Goal: Obtain resource: Download file/media

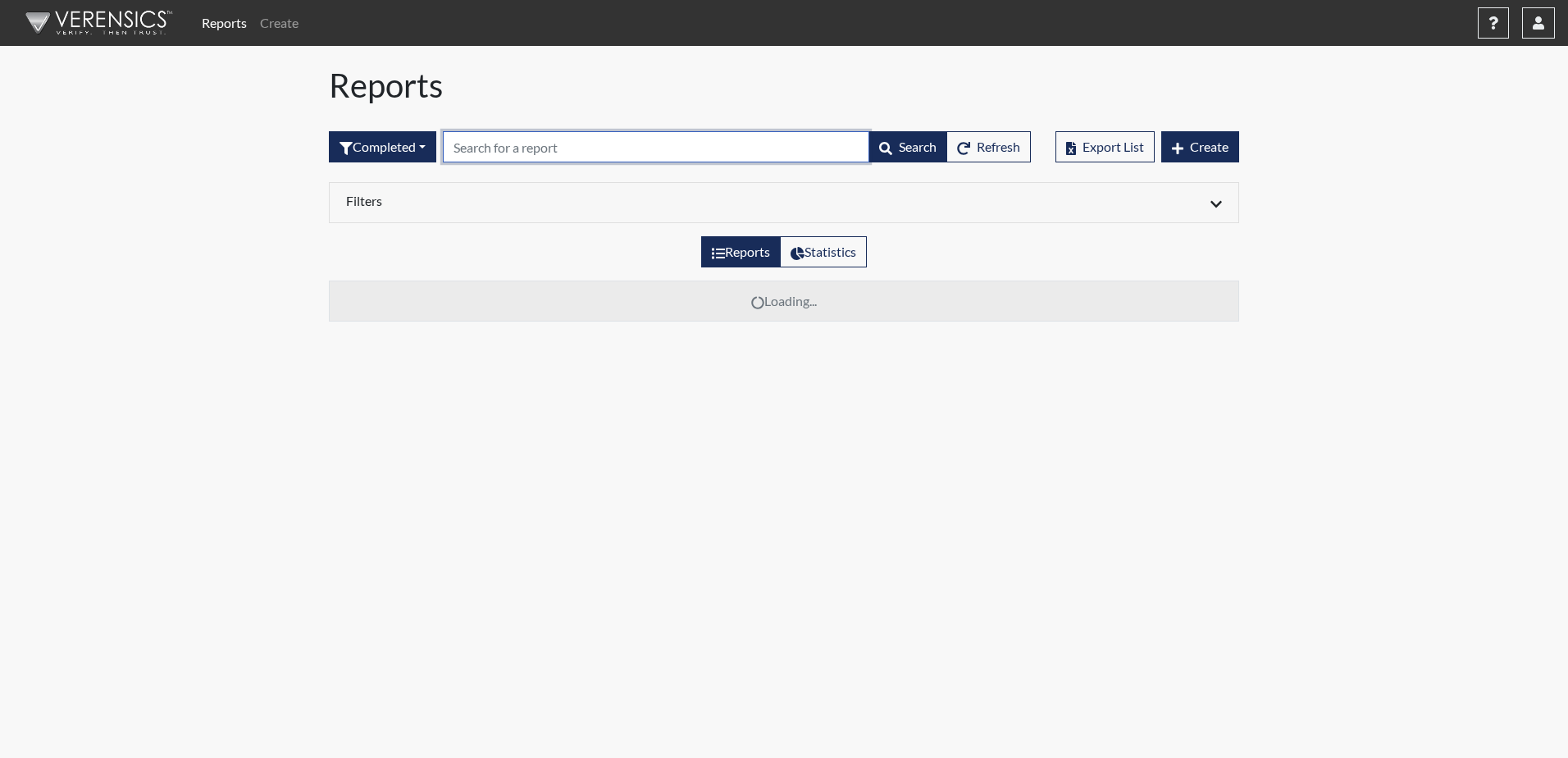
click at [547, 148] on input "text" at bounding box center [656, 147] width 427 height 31
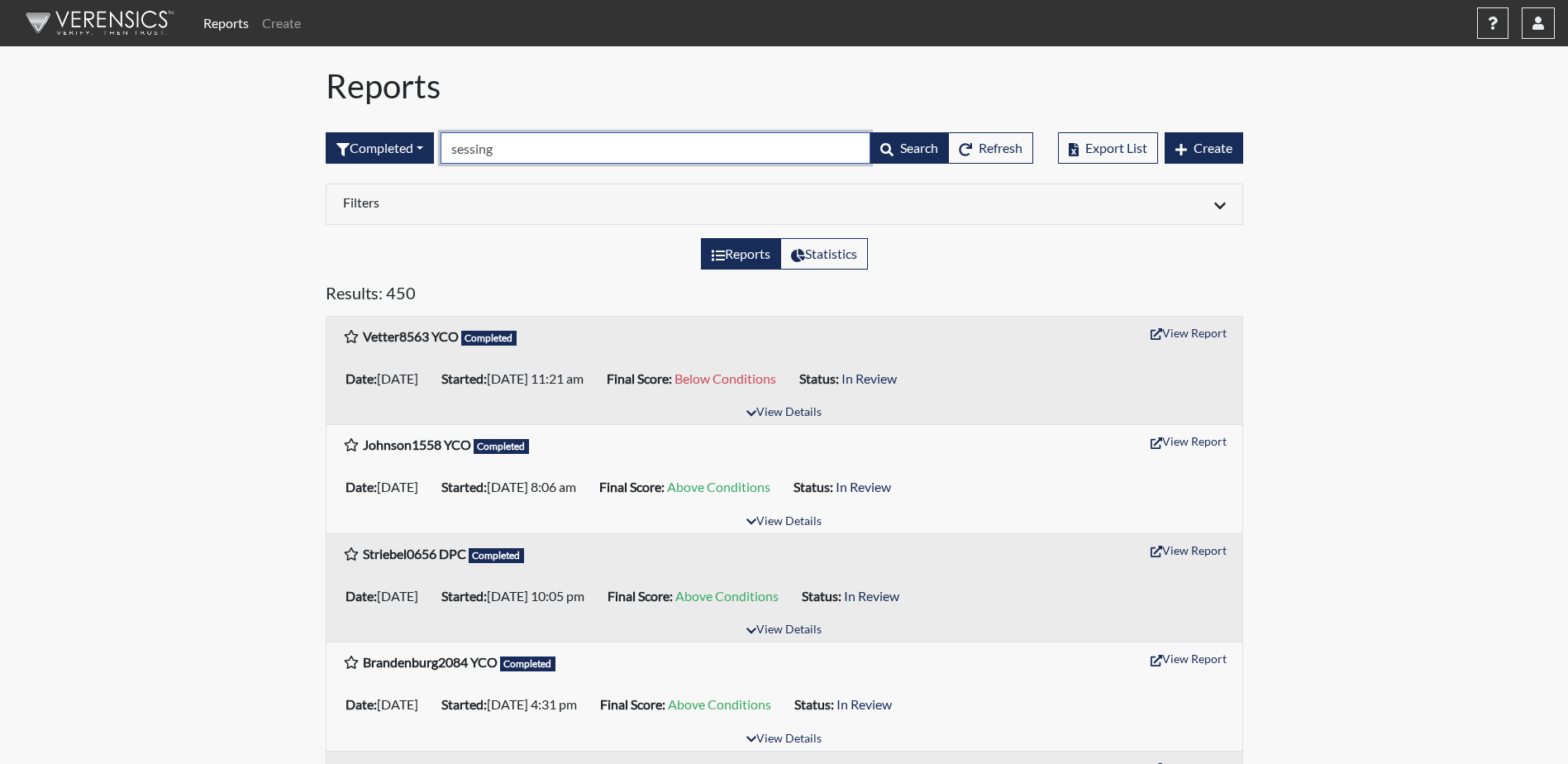
type input "sessing"
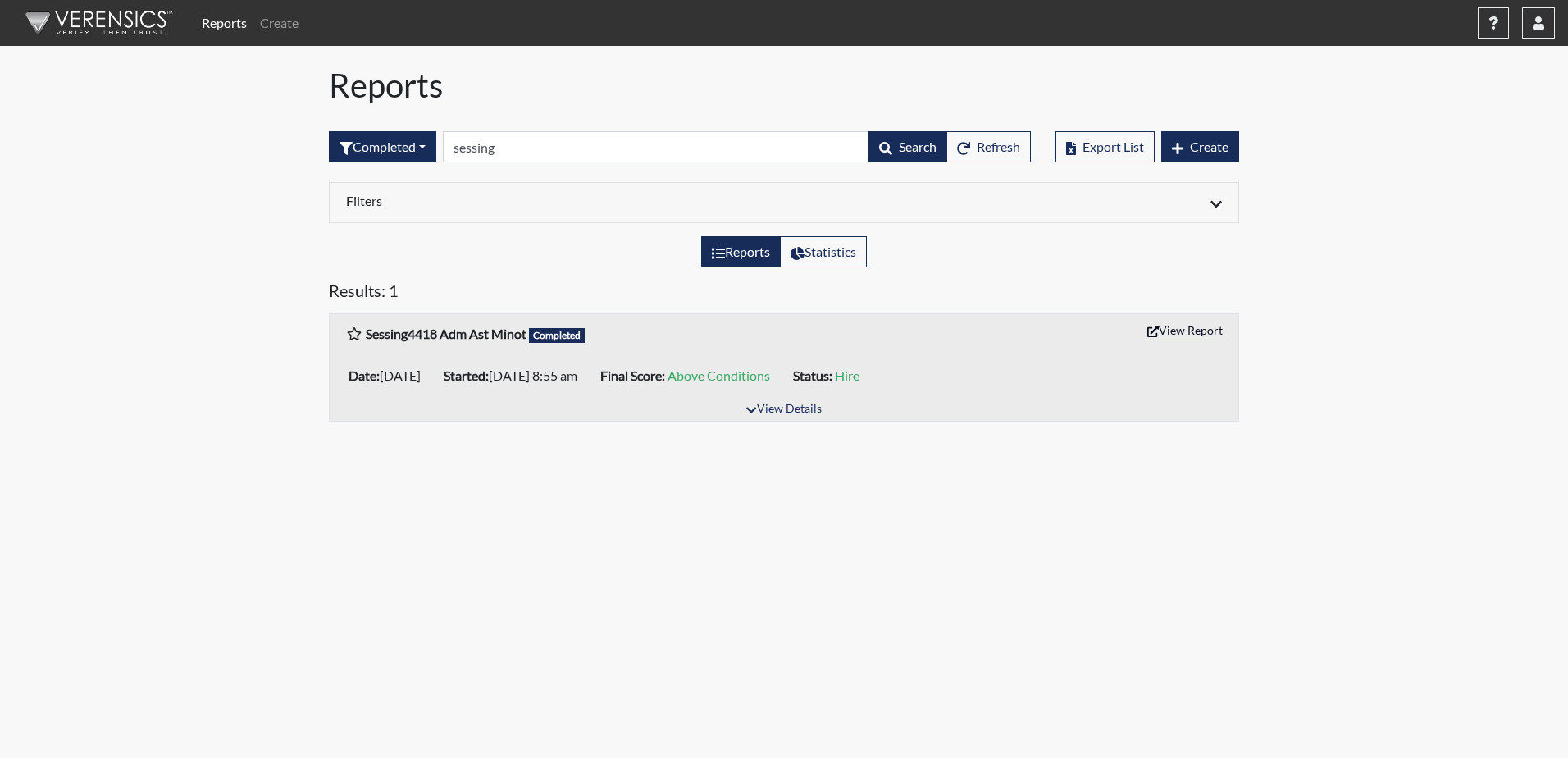
click at [1169, 334] on button "View Report" at bounding box center [1184, 330] width 90 height 26
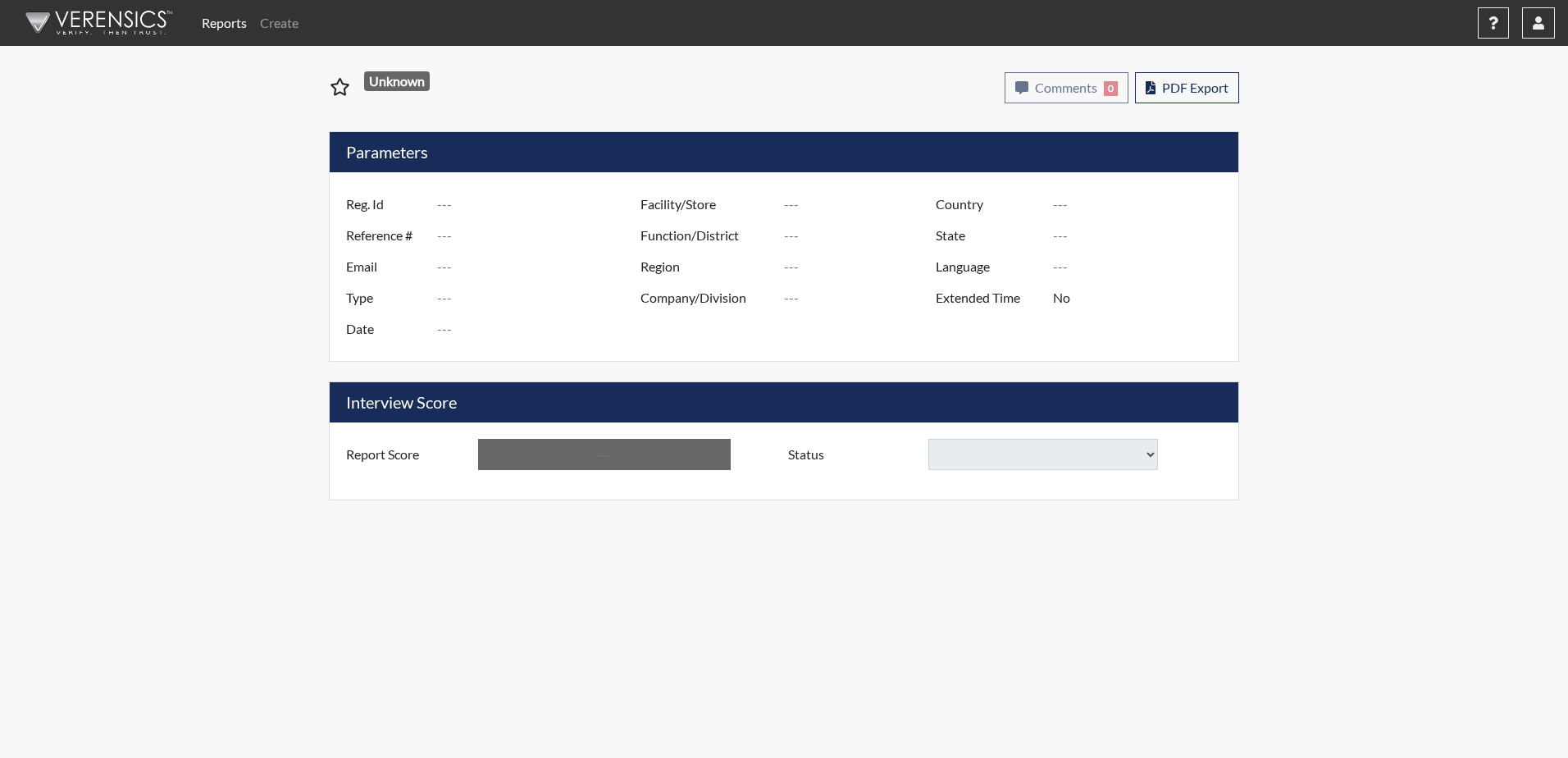
type input "Sessing4418 Adm Ast Minot"
type input "46816"
type input "tiasessing@gmail.com"
type input "Community Supervision"
type input "Apr 9, 2025"
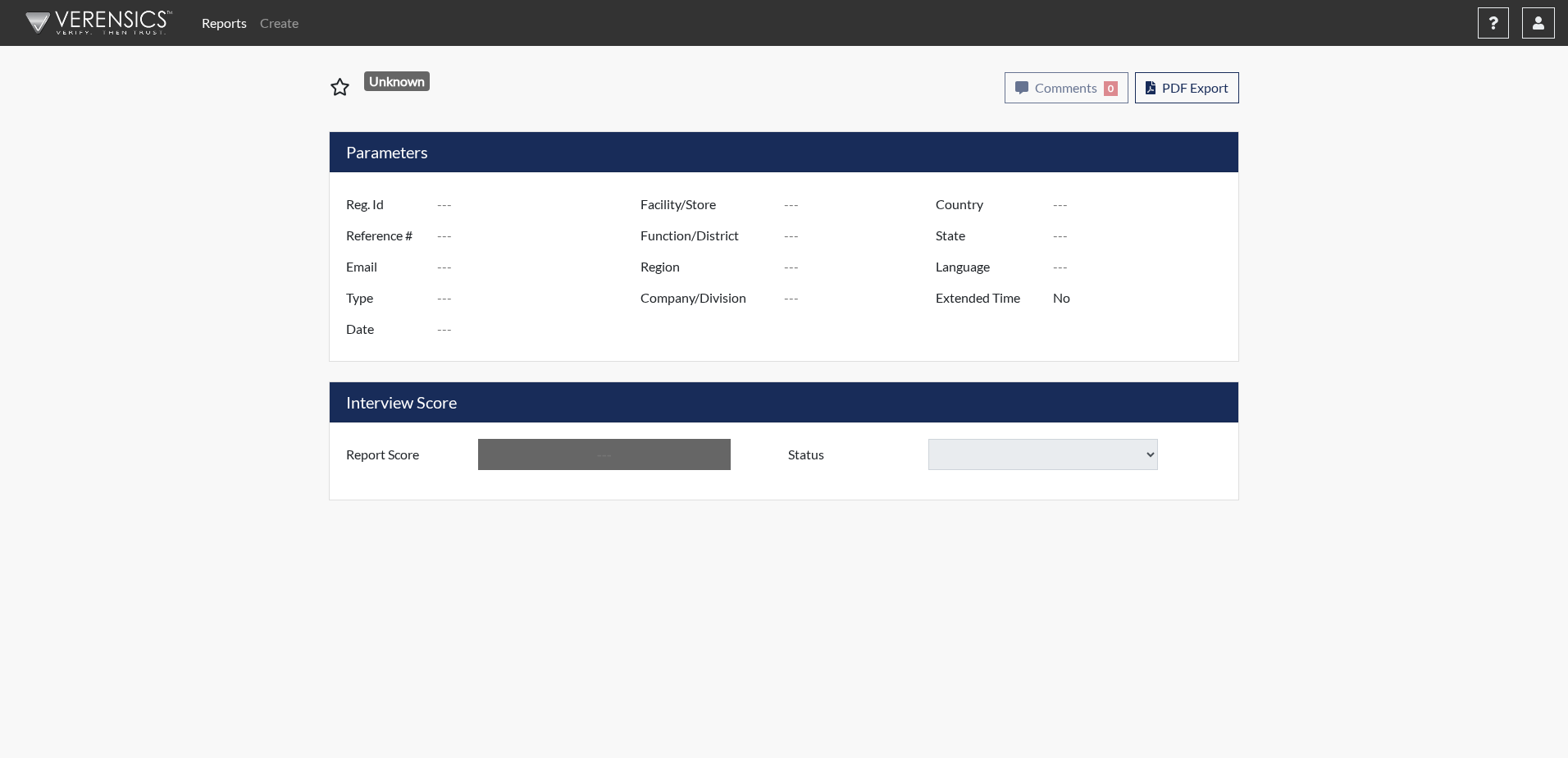
type input "P&P/502"
type input "[GEOGRAPHIC_DATA]"
type input "[US_STATE]"
type input "English"
type input "Above Conditions"
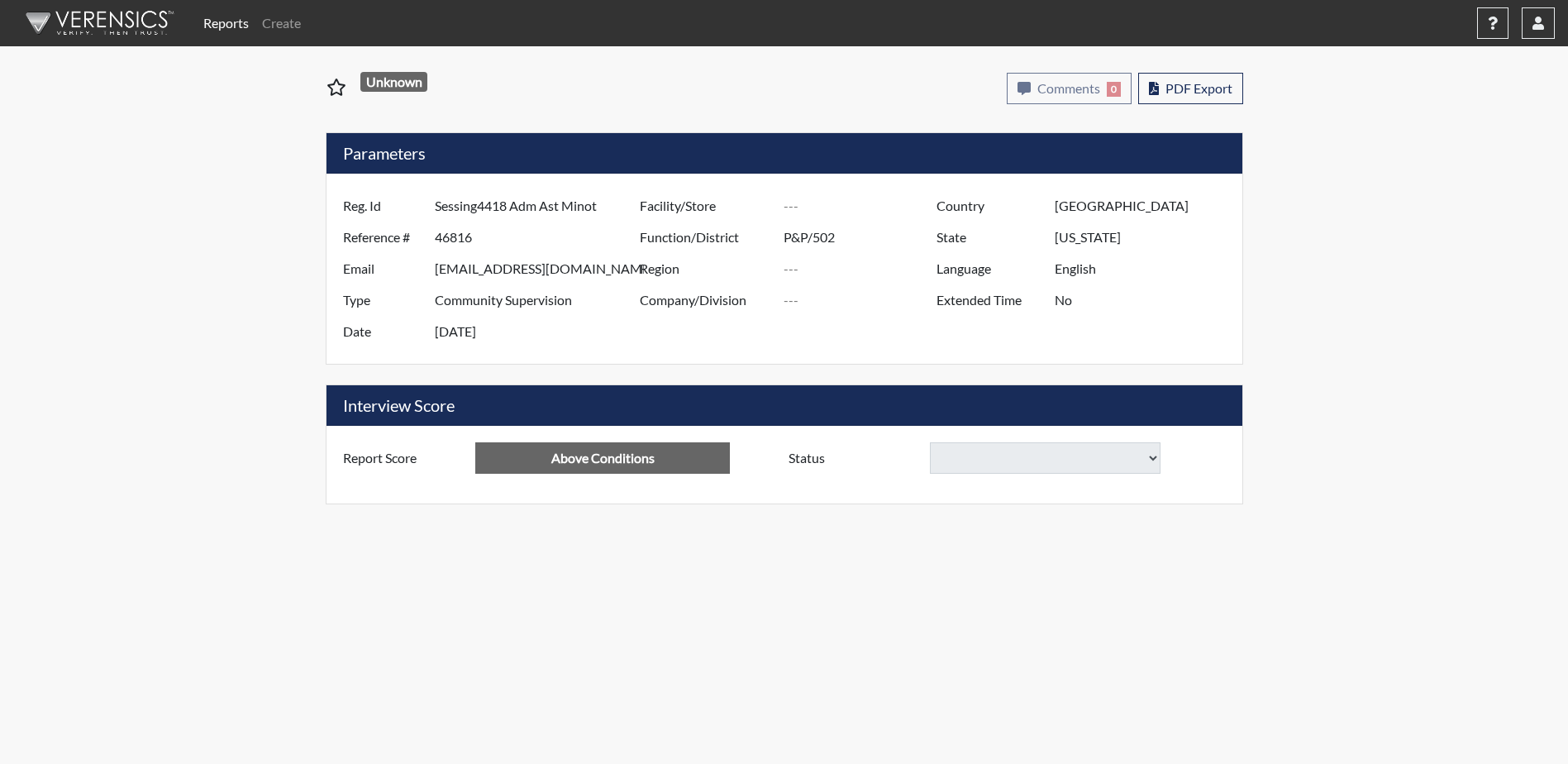
select select "hire"
select select
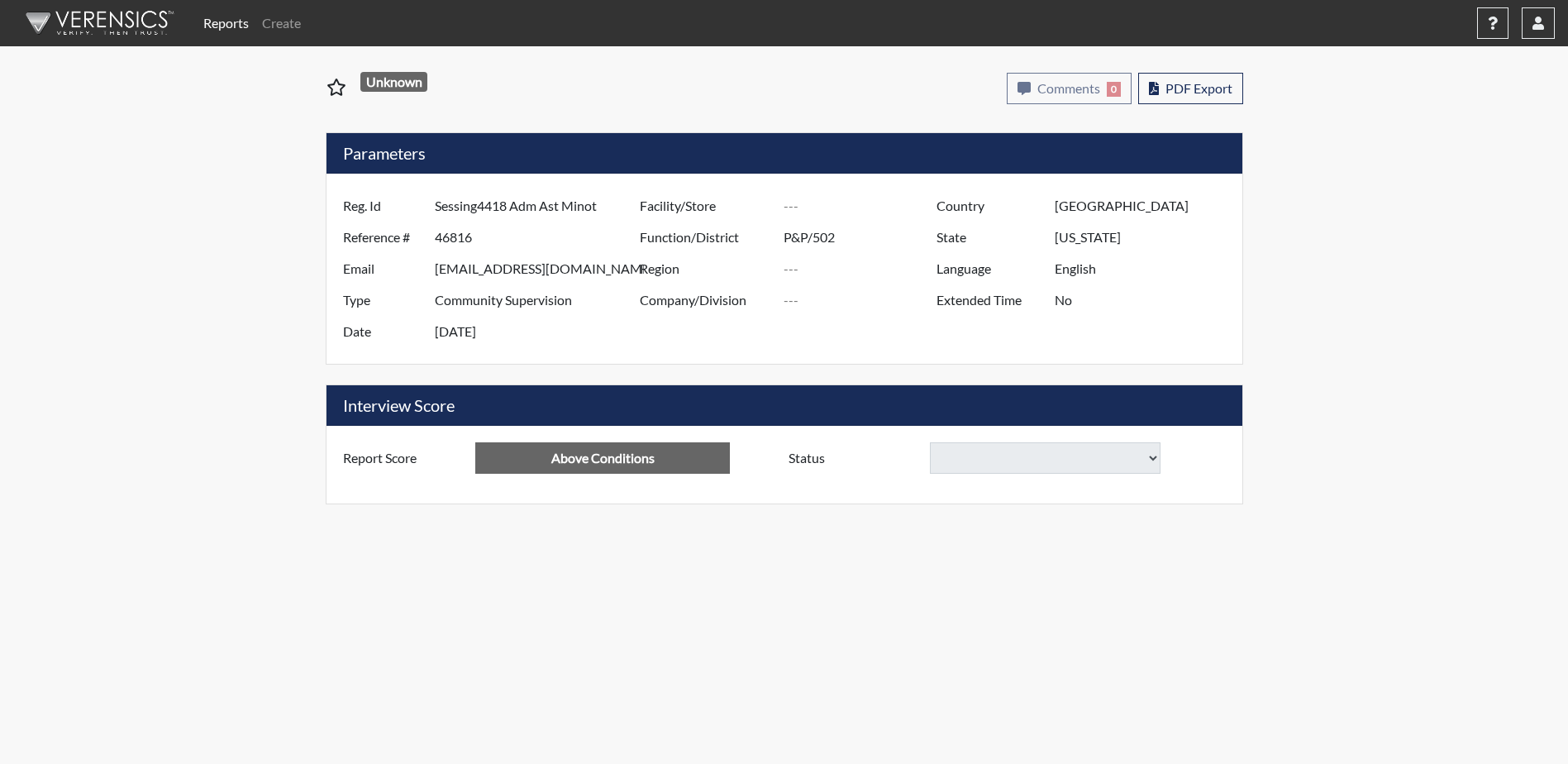
select select
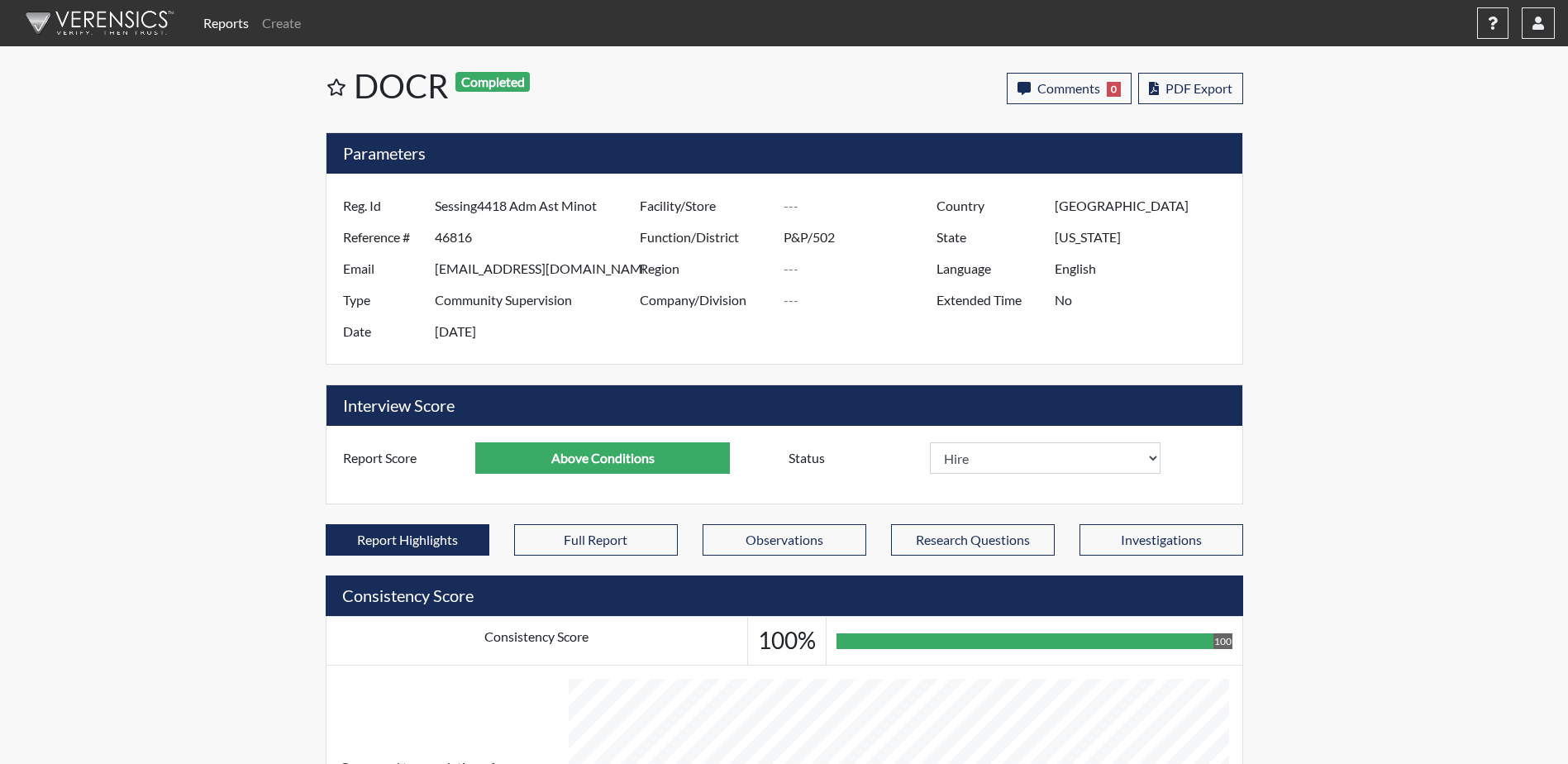
scroll to position [275, 687]
click at [1181, 97] on button "PDF Export" at bounding box center [1190, 88] width 105 height 32
